Goal: Information Seeking & Learning: Get advice/opinions

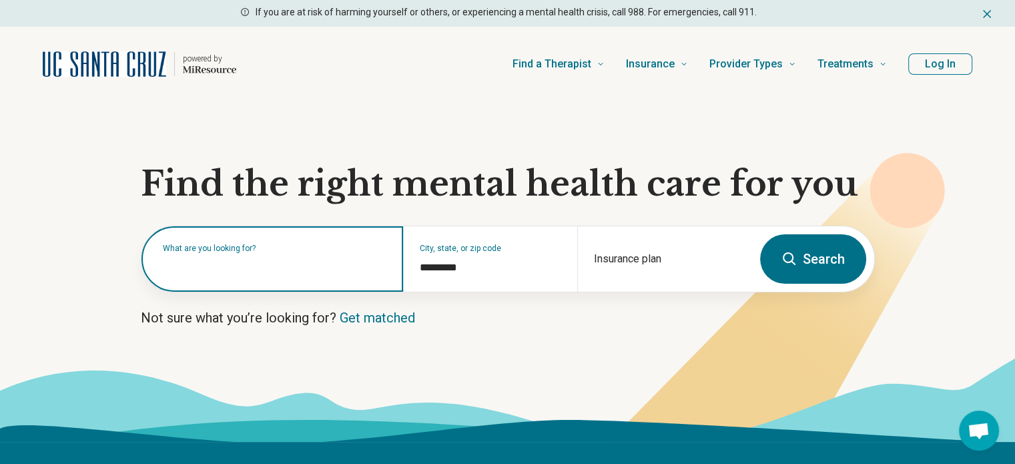
click at [295, 268] on input "text" at bounding box center [275, 266] width 224 height 16
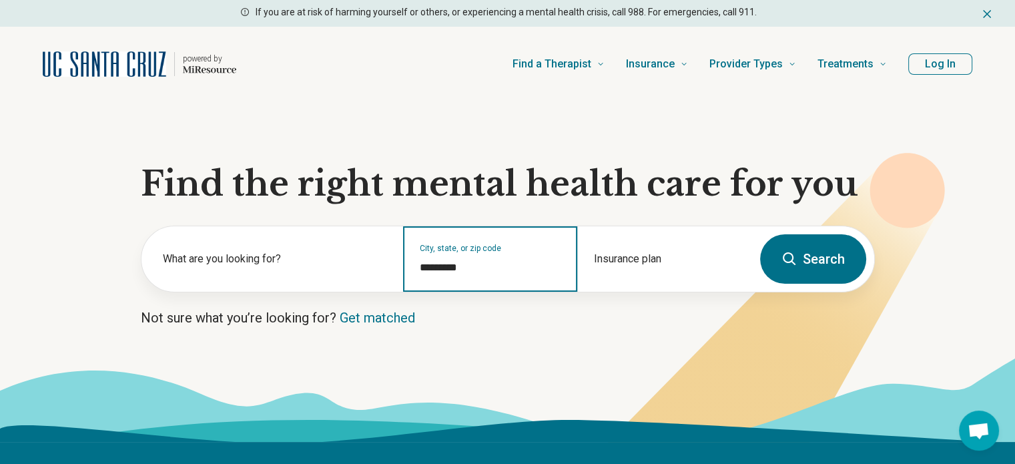
click at [442, 260] on input "*********" at bounding box center [490, 268] width 141 height 16
click at [466, 266] on input "*********" at bounding box center [490, 268] width 141 height 16
drag, startPoint x: 466, startPoint y: 266, endPoint x: 360, endPoint y: 309, distance: 114.3
click at [360, 314] on section "Find the right mental health care for you What are you looking for? City, state…" at bounding box center [507, 271] width 1015 height 340
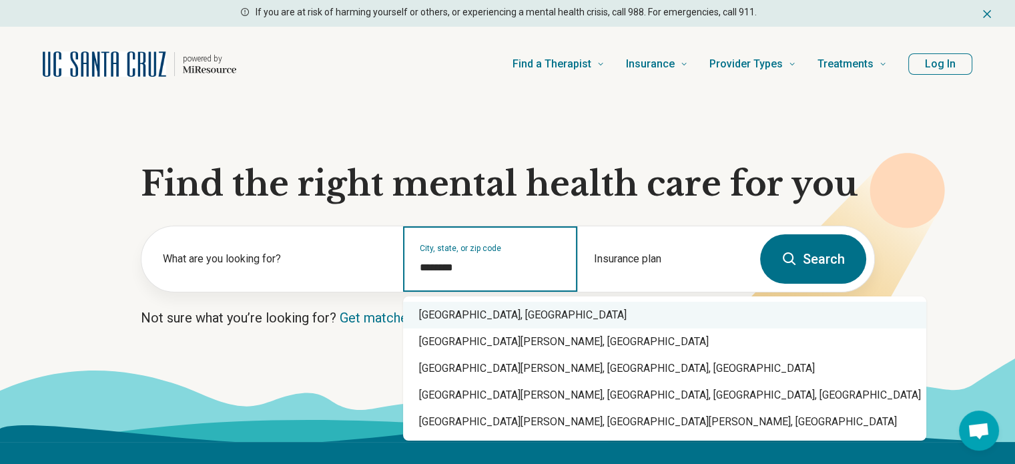
drag, startPoint x: 468, startPoint y: 316, endPoint x: 542, endPoint y: 271, distance: 87.1
click at [470, 312] on div "[GEOGRAPHIC_DATA], [GEOGRAPHIC_DATA]" at bounding box center [664, 315] width 523 height 27
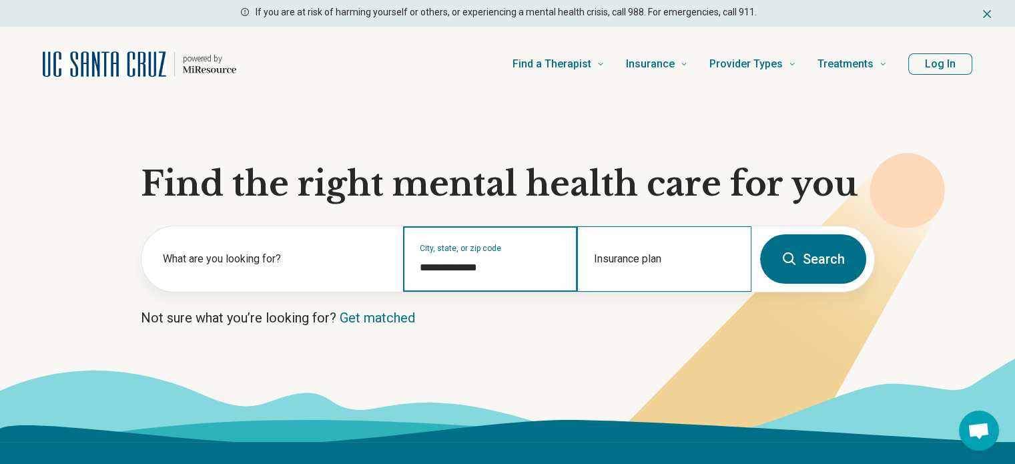
type input "**********"
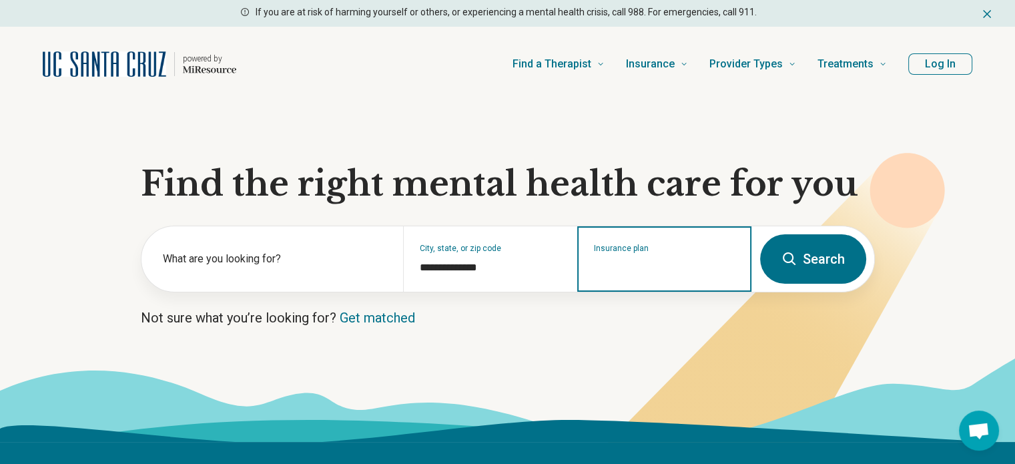
click at [646, 272] on input "Insurance plan" at bounding box center [664, 268] width 141 height 16
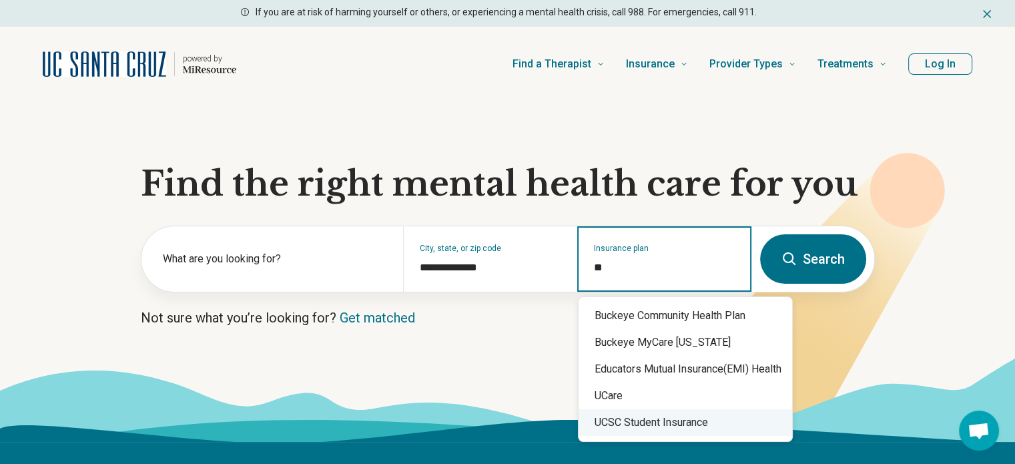
click at [686, 423] on div "UCSC Student Insurance" at bounding box center [684, 422] width 213 height 27
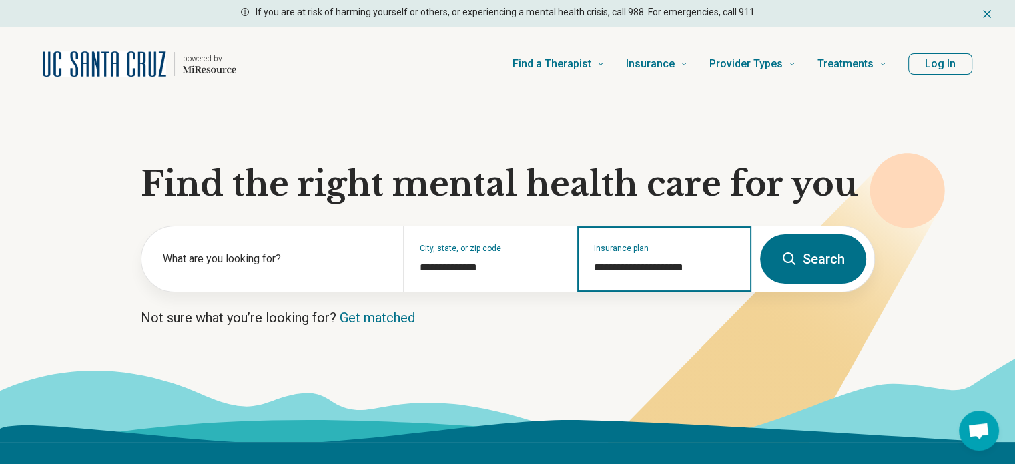
type input "**********"
click at [811, 271] on button "Search" at bounding box center [813, 258] width 106 height 49
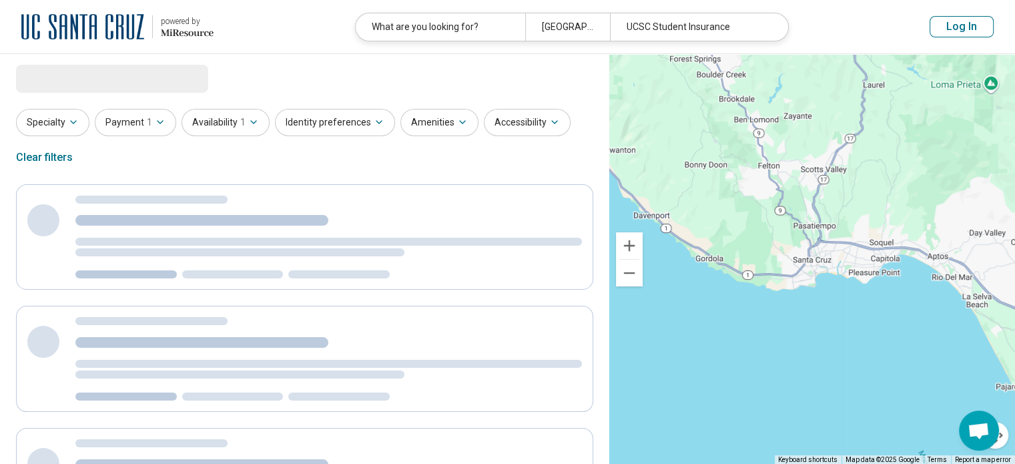
select select "***"
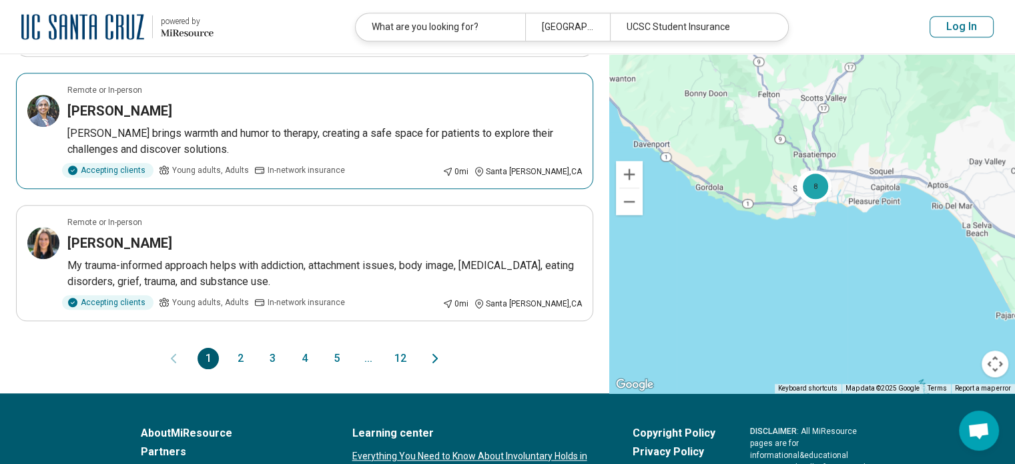
scroll to position [1201, 0]
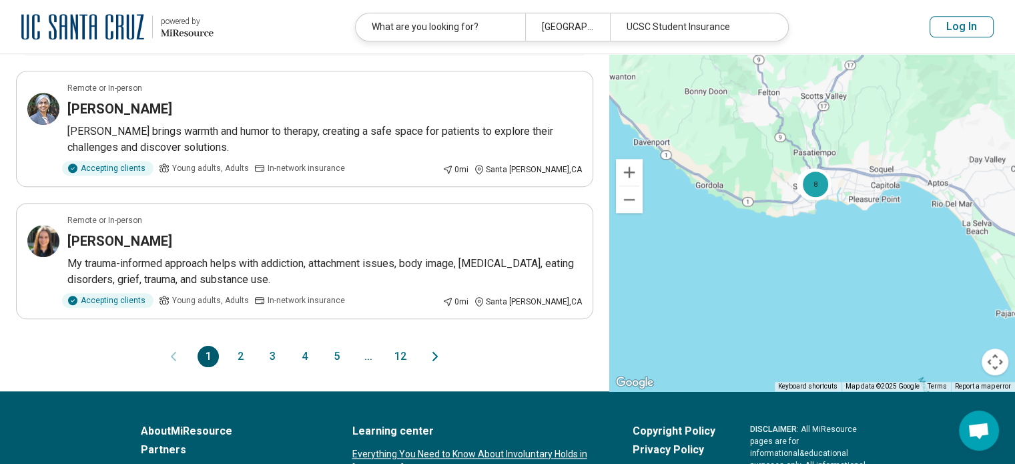
click at [244, 356] on button "2" at bounding box center [239, 356] width 21 height 21
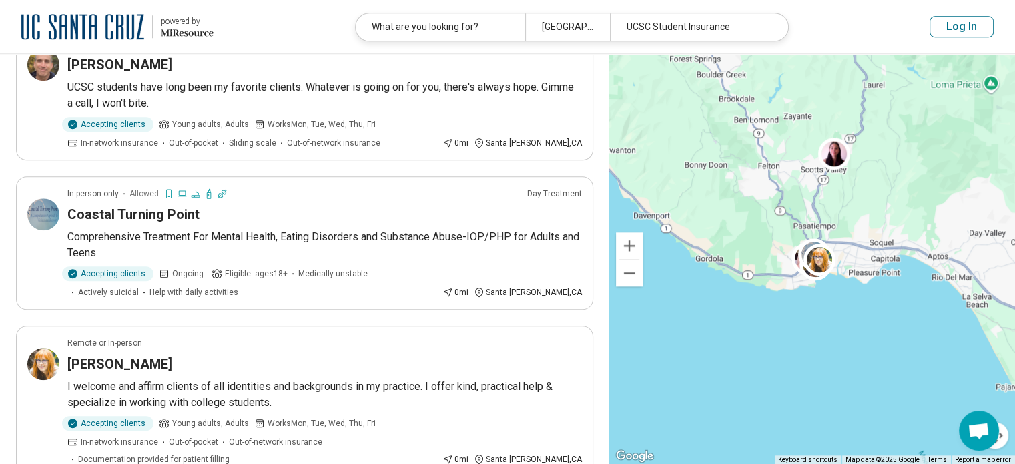
drag, startPoint x: 273, startPoint y: 400, endPoint x: 280, endPoint y: 380, distance: 21.1
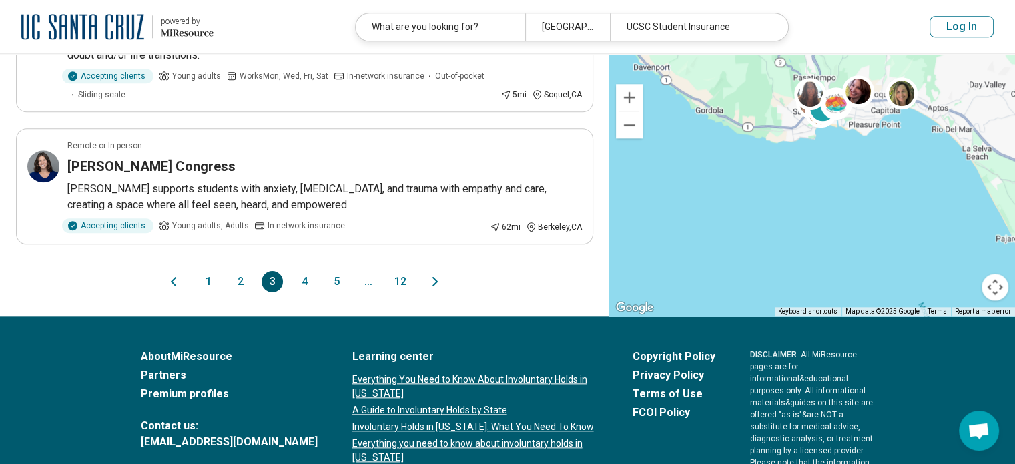
scroll to position [1401, 0]
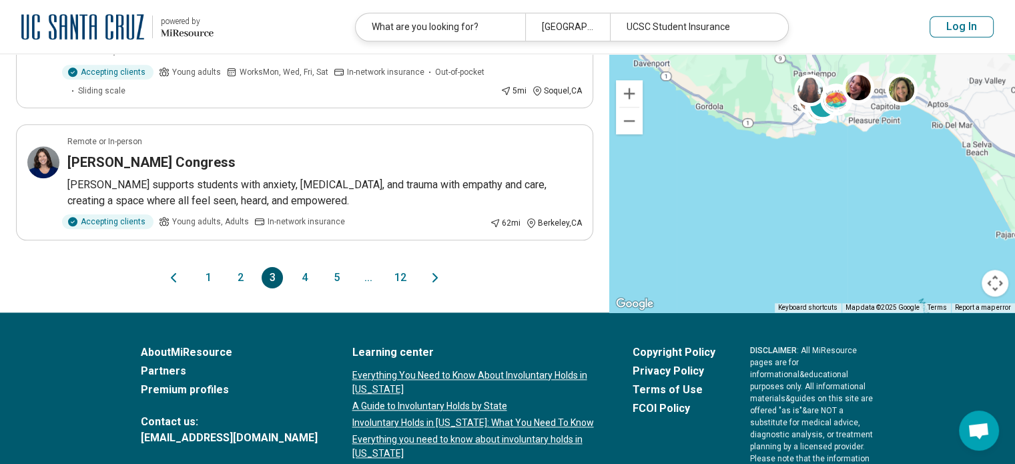
click at [305, 267] on button "4" at bounding box center [304, 277] width 21 height 21
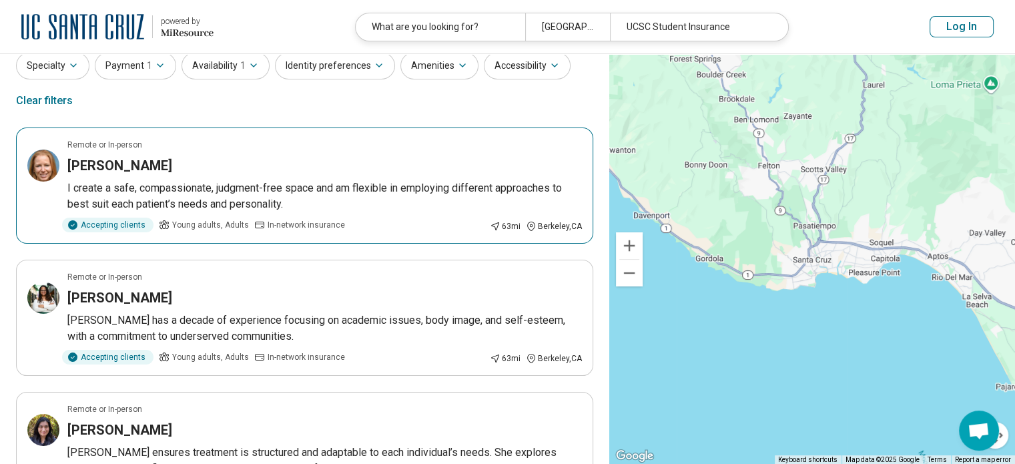
scroll to position [0, 0]
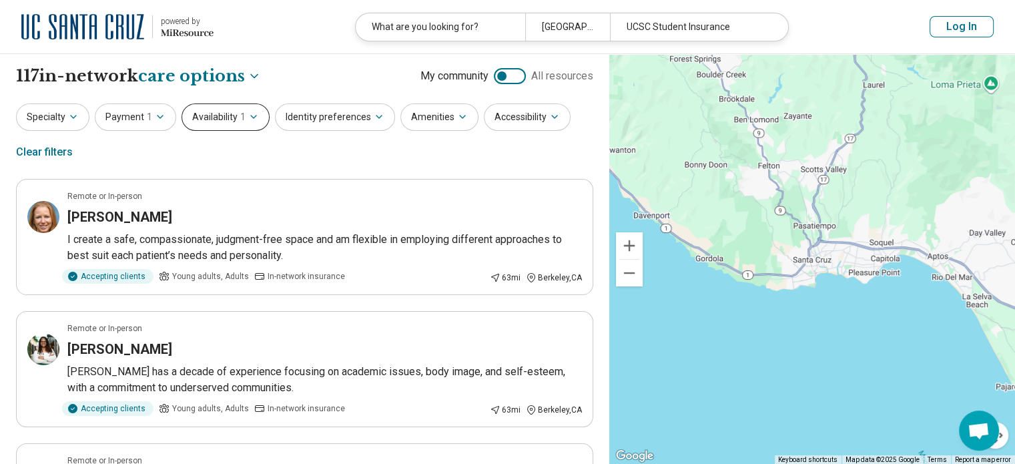
click at [231, 122] on button "Availability 1" at bounding box center [225, 116] width 88 height 27
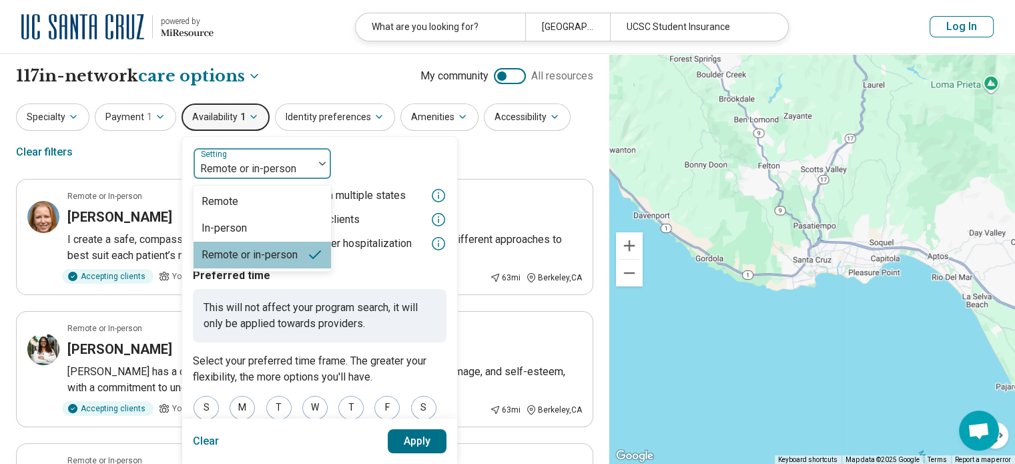
click at [254, 166] on div at bounding box center [253, 168] width 109 height 19
click at [276, 218] on div "In-person" at bounding box center [261, 228] width 137 height 27
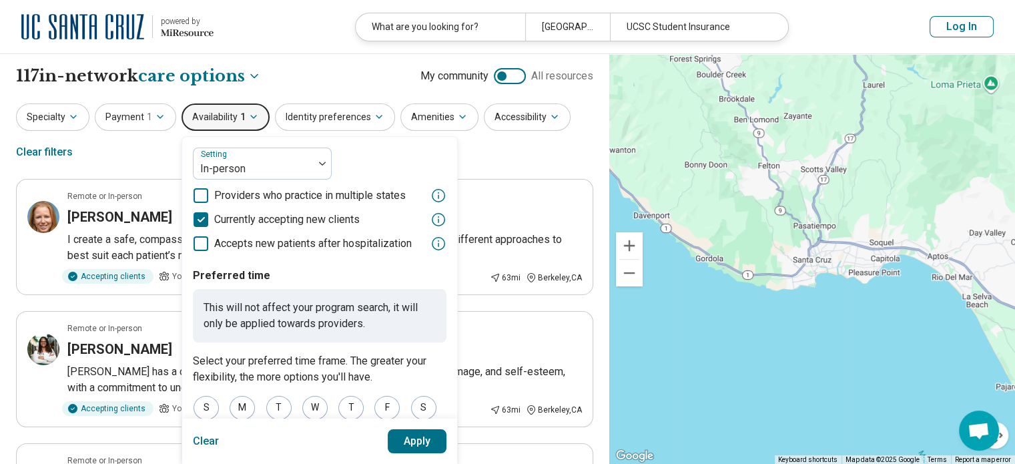
click at [414, 440] on button "Apply" at bounding box center [417, 441] width 59 height 24
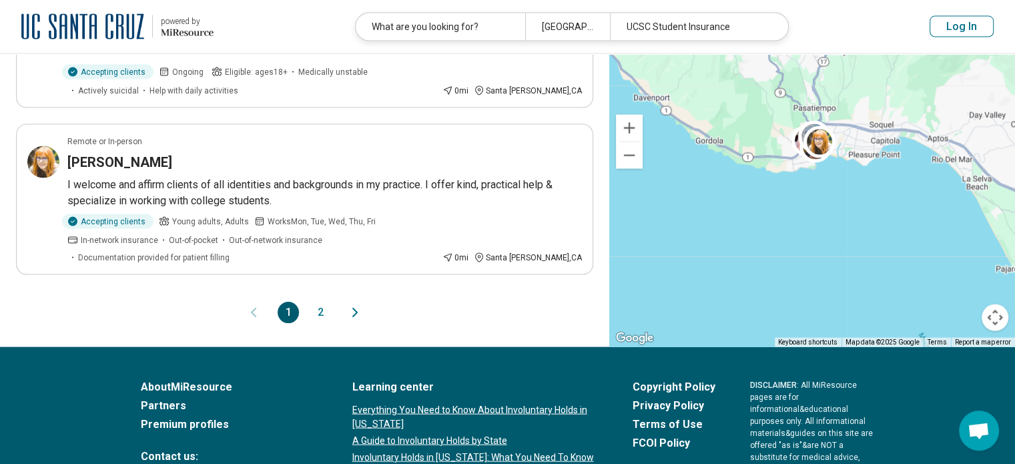
scroll to position [2798, 0]
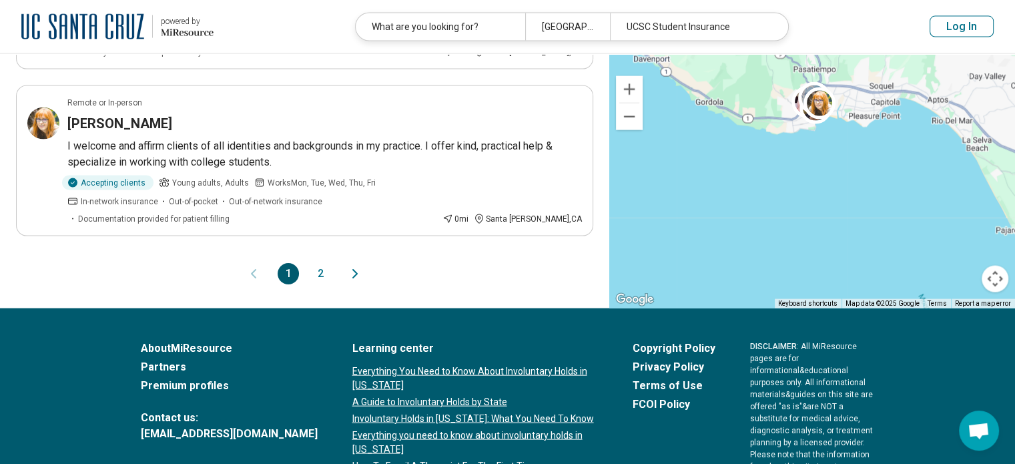
click at [320, 263] on button "2" at bounding box center [320, 273] width 21 height 21
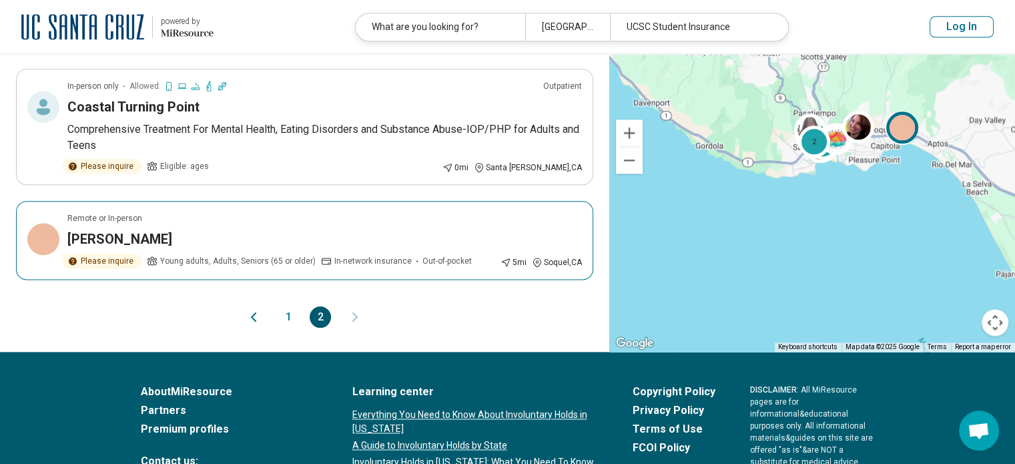
scroll to position [1668, 0]
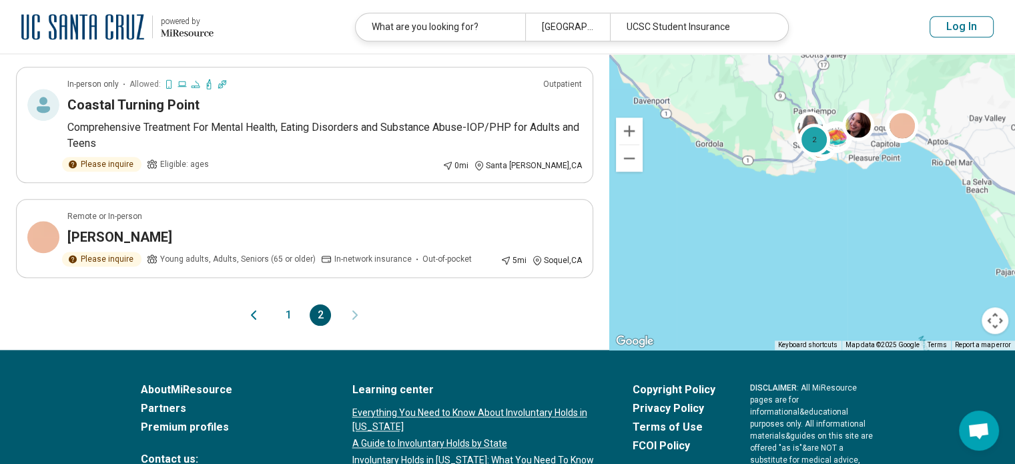
click at [294, 304] on button "1" at bounding box center [288, 314] width 21 height 21
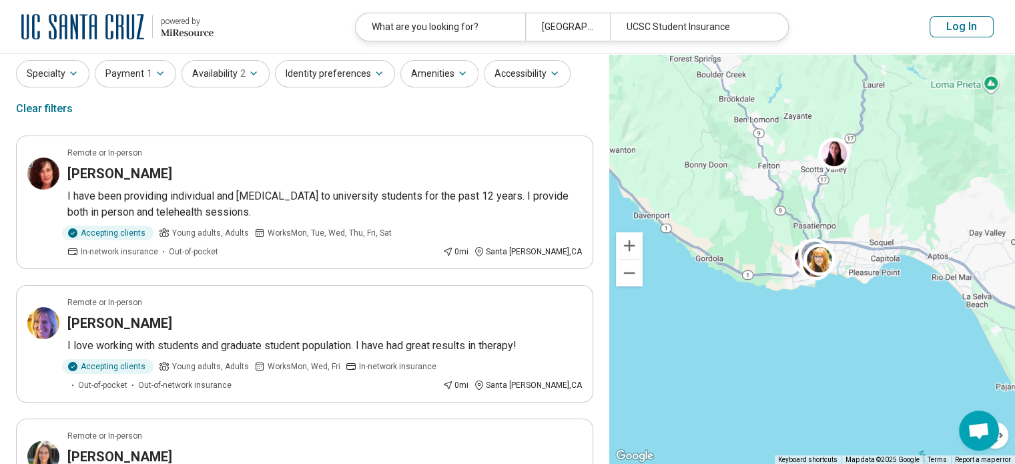
scroll to position [67, 0]
